Goal: Transaction & Acquisition: Purchase product/service

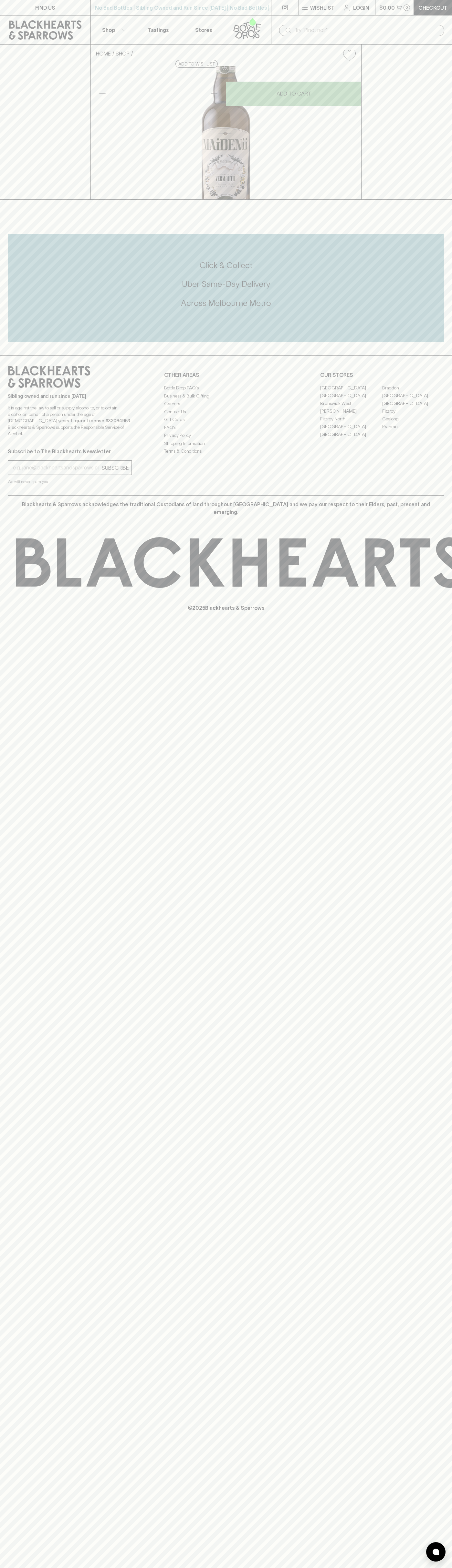
click at [389, 30] on input "text" at bounding box center [366, 30] width 144 height 10
click at [432, 1377] on div "FIND US | No Bad Bottles | Sibling Owned and Run Since [DATE] | No Bad Bottles …" at bounding box center [226, 784] width 452 height 1568
click at [333, 1567] on html "FIND US | No Bad Bottles | Sibling Owned and Run Since [DATE] | No Bad Bottles …" at bounding box center [226, 784] width 452 height 1568
click at [28, 1241] on div "FIND US | No Bad Bottles | Sibling Owned and Run Since [DATE] | No Bad Bottles …" at bounding box center [226, 784] width 452 height 1568
